Goal: Contribute content

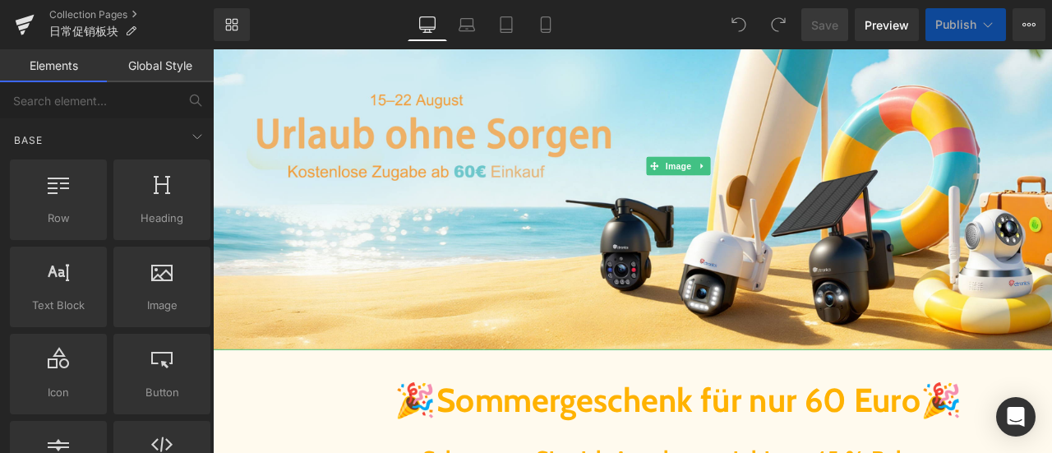
scroll to position [411, 0]
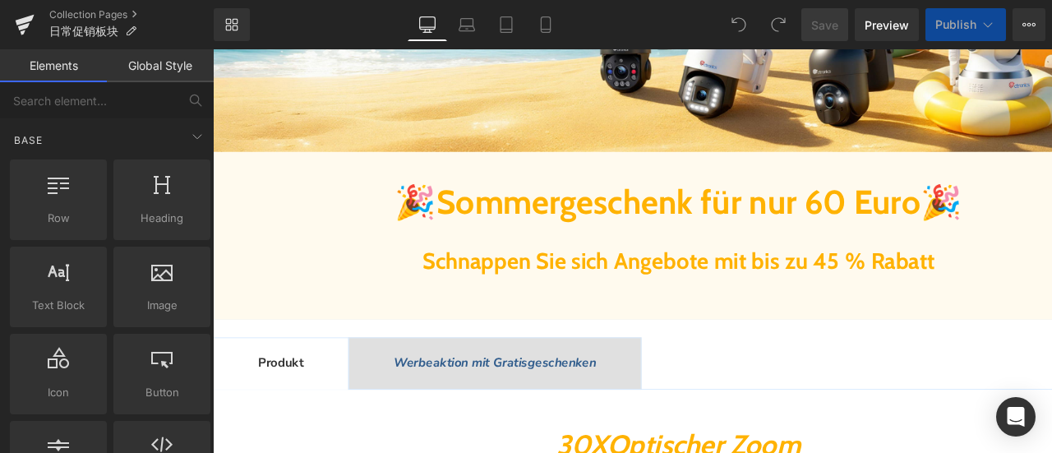
click at [213, 49] on div at bounding box center [213, 49] width 0 height 0
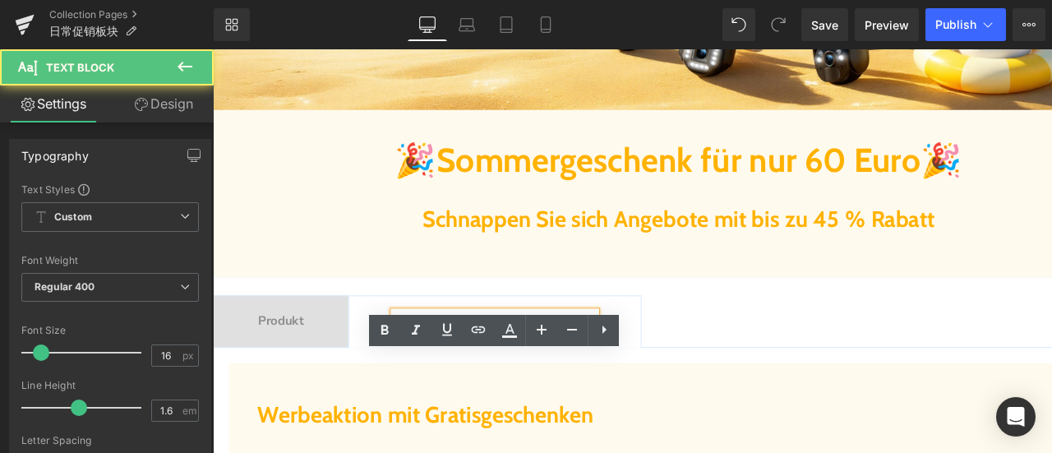
scroll to position [822, 0]
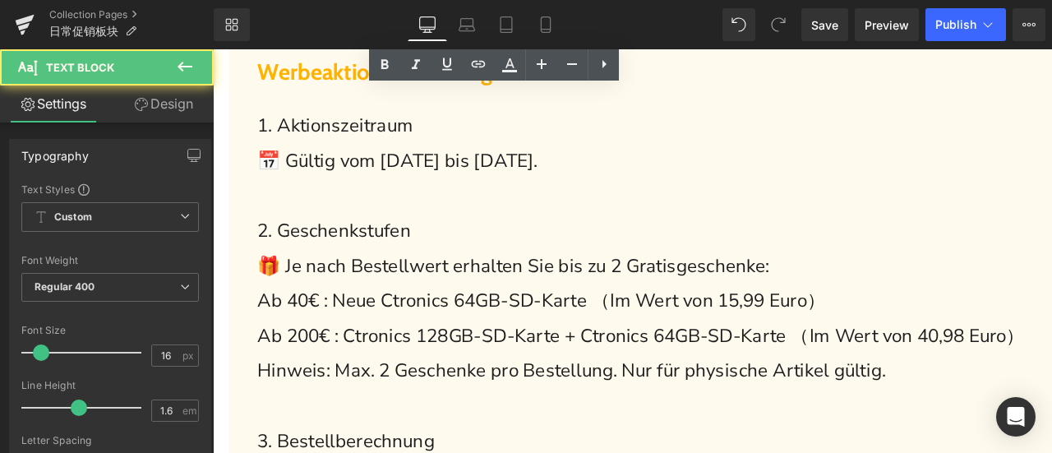
click at [557, 307] on span "Ab 40€ : Neue Ctronics 64GB-SD-Karte （Im Wert von 15,99 Euro）" at bounding box center [564, 317] width 607 height 26
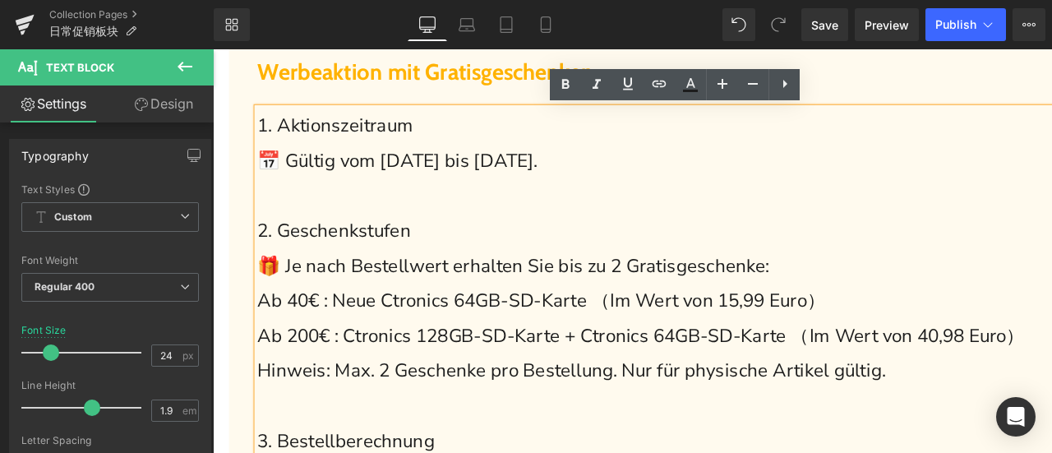
click at [693, 321] on span "Ab 40€ : Neue Ctronics 64GB-SD-Karte （Im Wert von 15,99 Euro）" at bounding box center [564, 317] width 607 height 26
click at [295, 321] on span "Ab 40€ : Neue Ctronics 64GB-SD-Karte （Im Wert von 15,99 Euro）" at bounding box center [564, 317] width 607 height 26
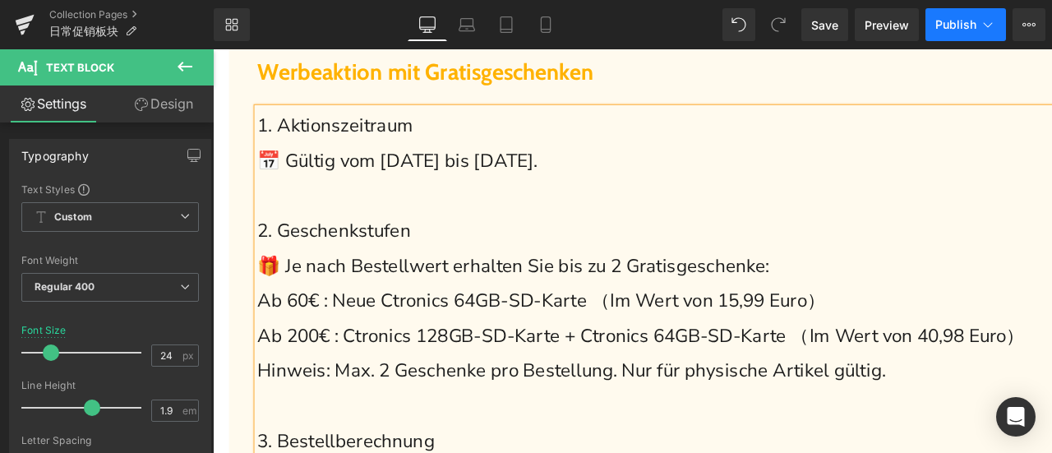
click at [952, 30] on span "Publish" at bounding box center [956, 24] width 41 height 13
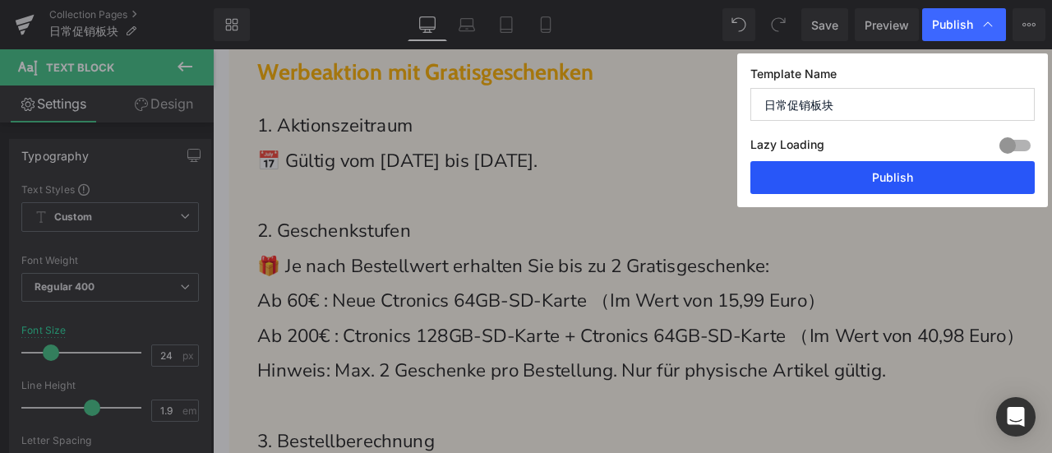
click at [941, 183] on button "Publish" at bounding box center [893, 177] width 284 height 33
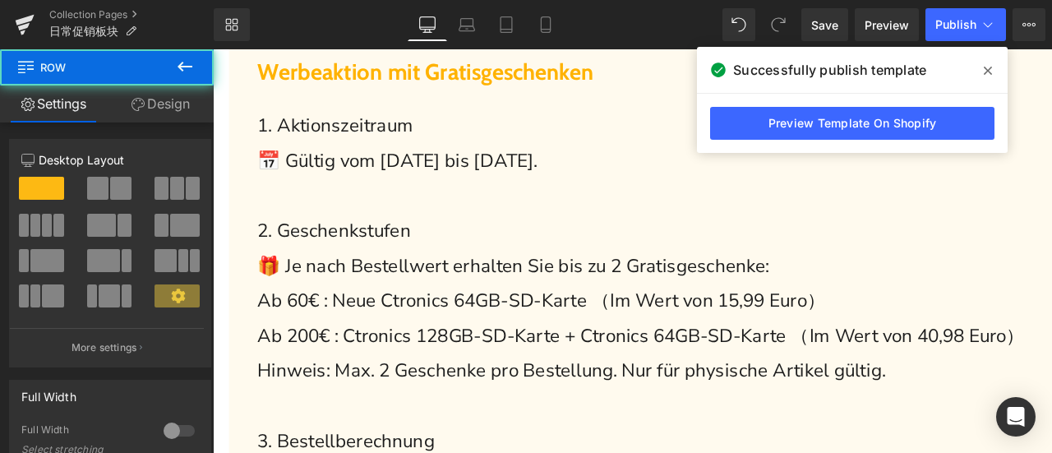
click at [234, 164] on div "Werbeaktion mit Gratisgeschenken Heading 1. Aktionszeitraum 📅 Gültig vom [DATE]…" at bounding box center [710, 435] width 960 height 785
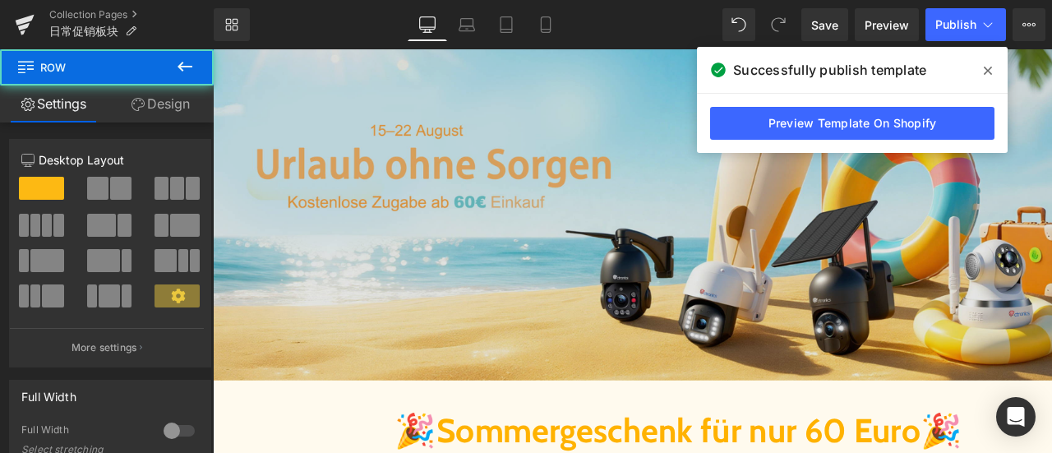
scroll to position [82, 0]
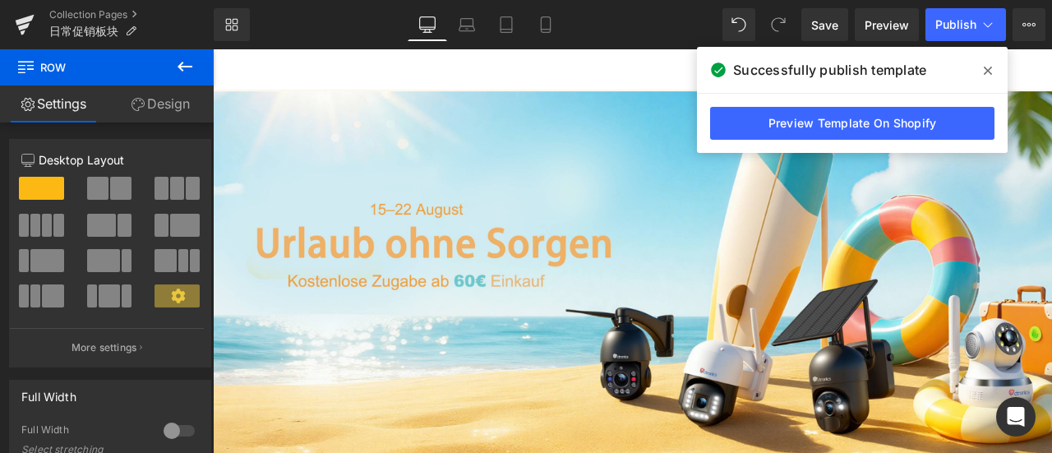
click at [987, 66] on icon at bounding box center [988, 70] width 8 height 13
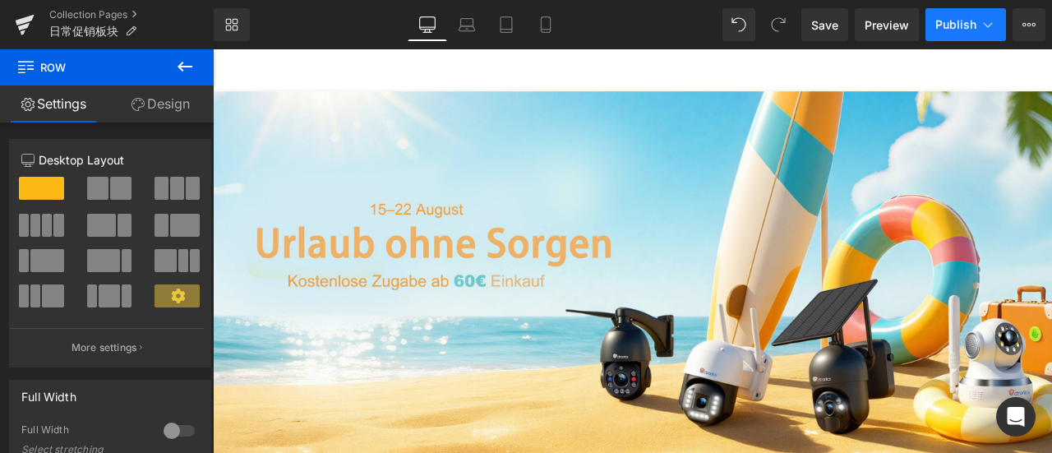
click at [952, 21] on span "Publish" at bounding box center [956, 24] width 41 height 13
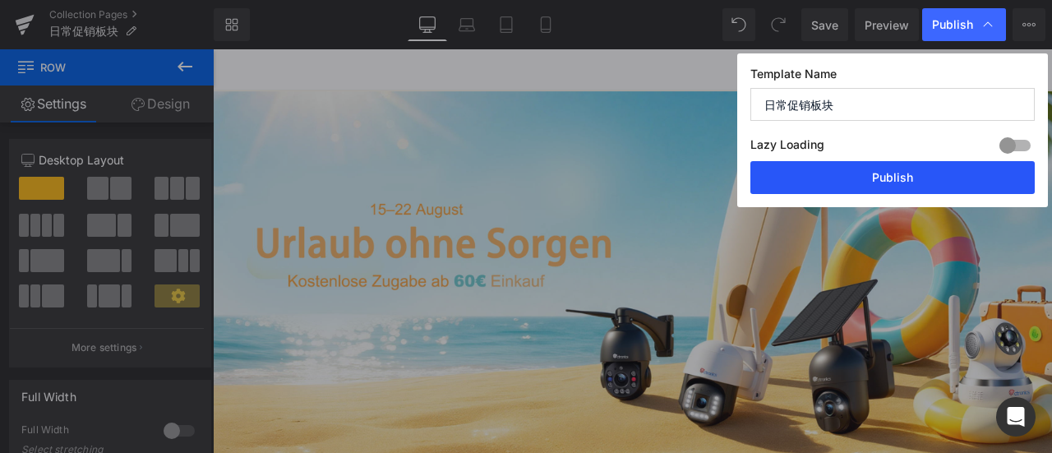
click at [909, 181] on button "Publish" at bounding box center [893, 177] width 284 height 33
